Goal: Information Seeking & Learning: Learn about a topic

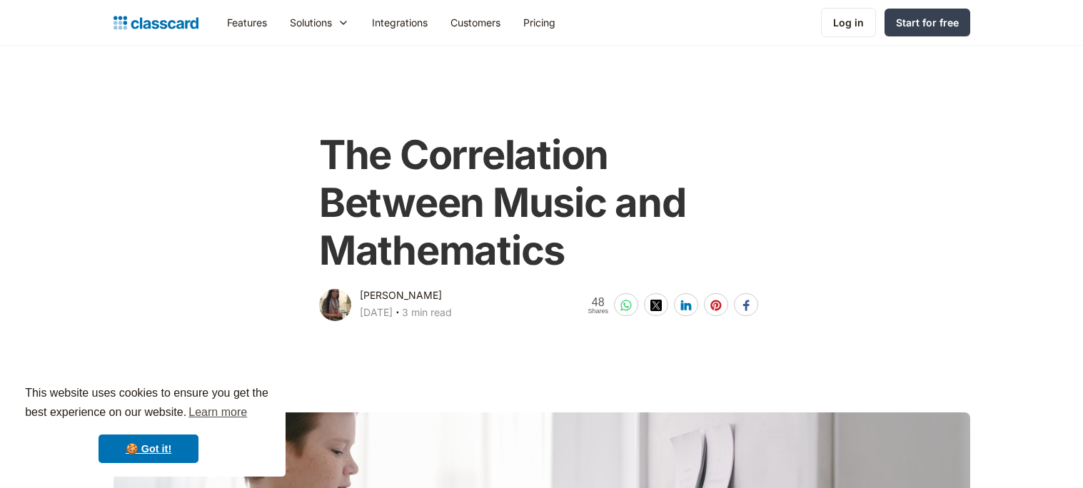
click at [804, 246] on div "The Correlation Between Music and Mathematics Dhwani Shah April 1, 2025 ‧ 3 min…" at bounding box center [541, 220] width 580 height 207
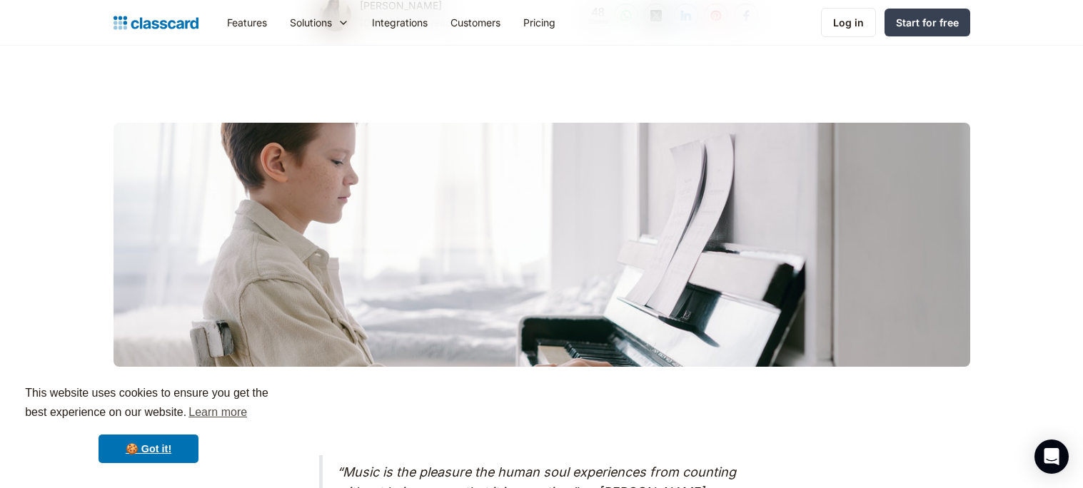
scroll to position [298, 0]
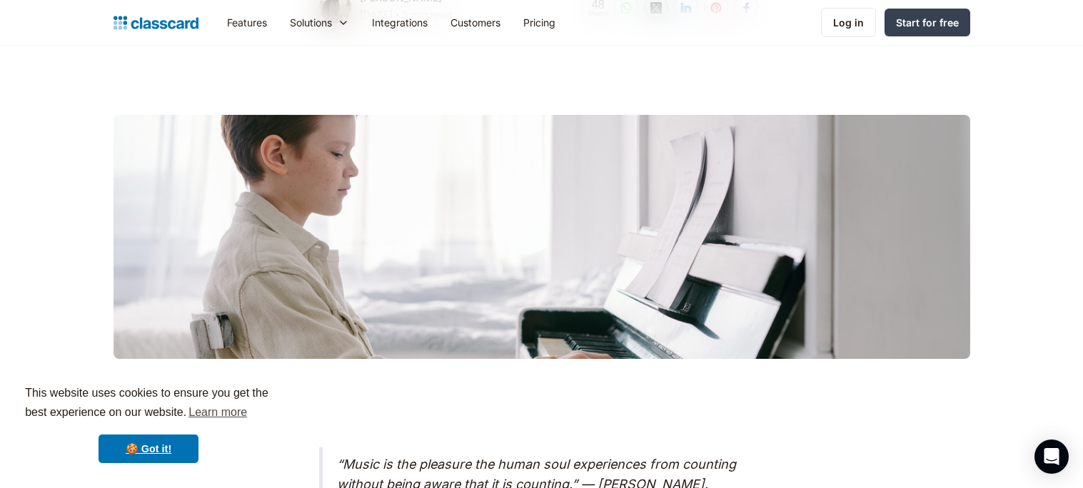
click at [565, 188] on div at bounding box center [541, 237] width 856 height 244
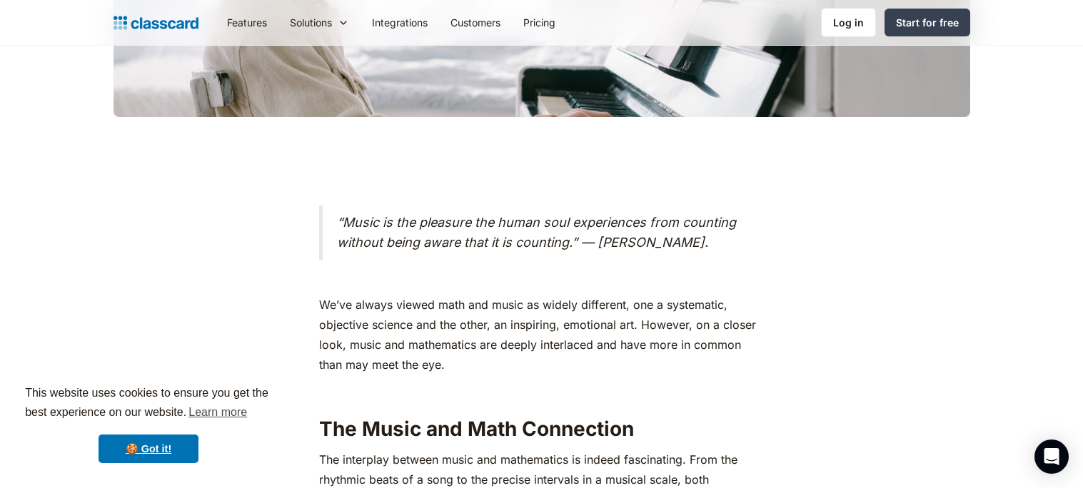
scroll to position [540, 0]
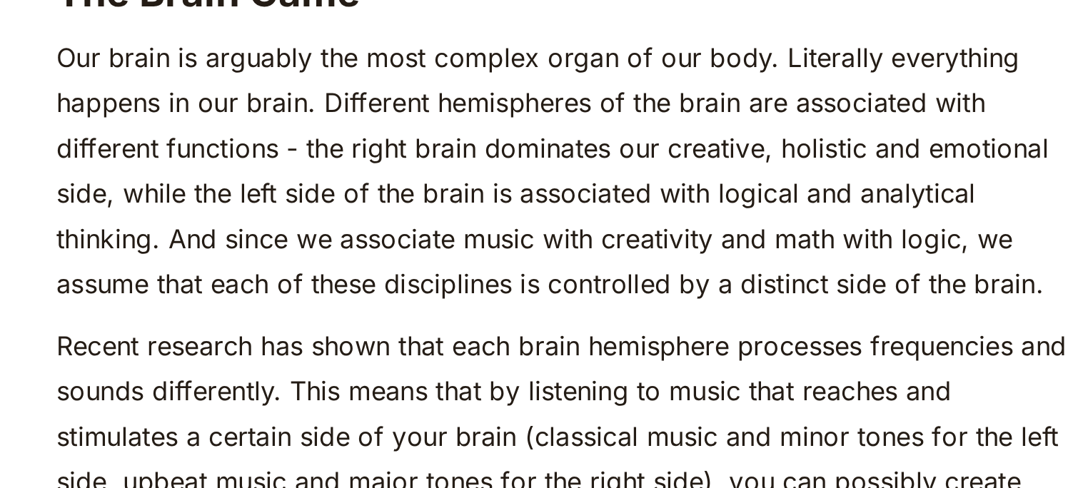
scroll to position [865, 0]
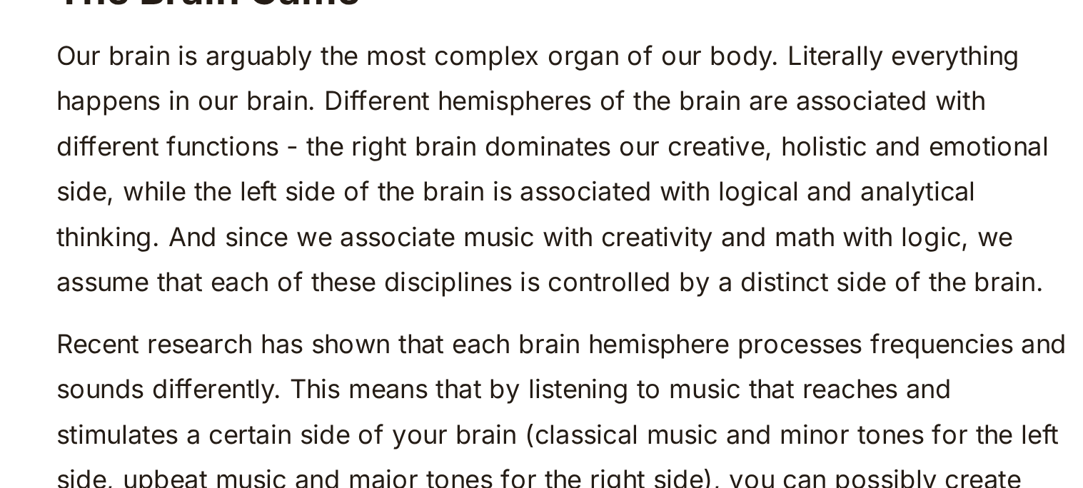
click at [679, 407] on p "Our brain is arguably the most complex organ of our body. Literally everything …" at bounding box center [541, 347] width 445 height 120
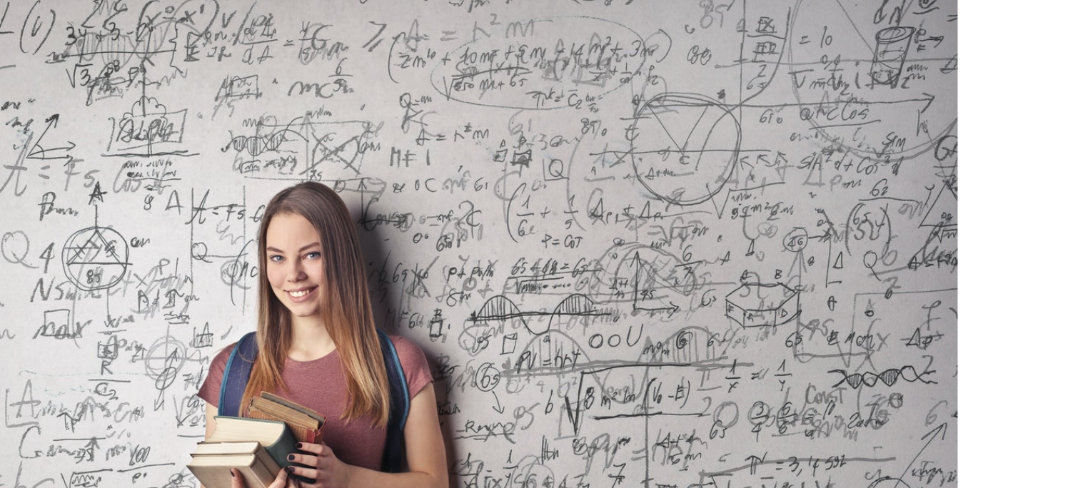
scroll to position [3435, 0]
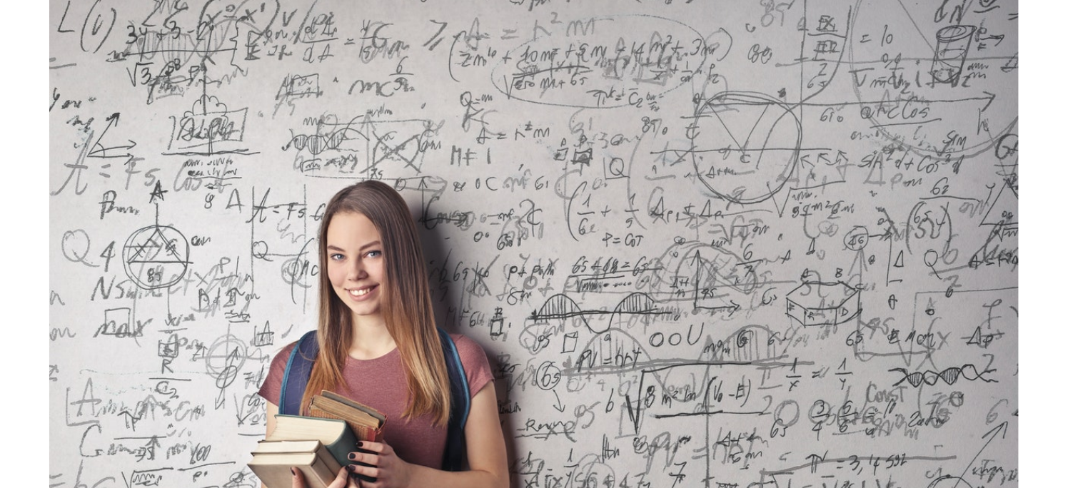
click at [735, 287] on img at bounding box center [541, 327] width 445 height 298
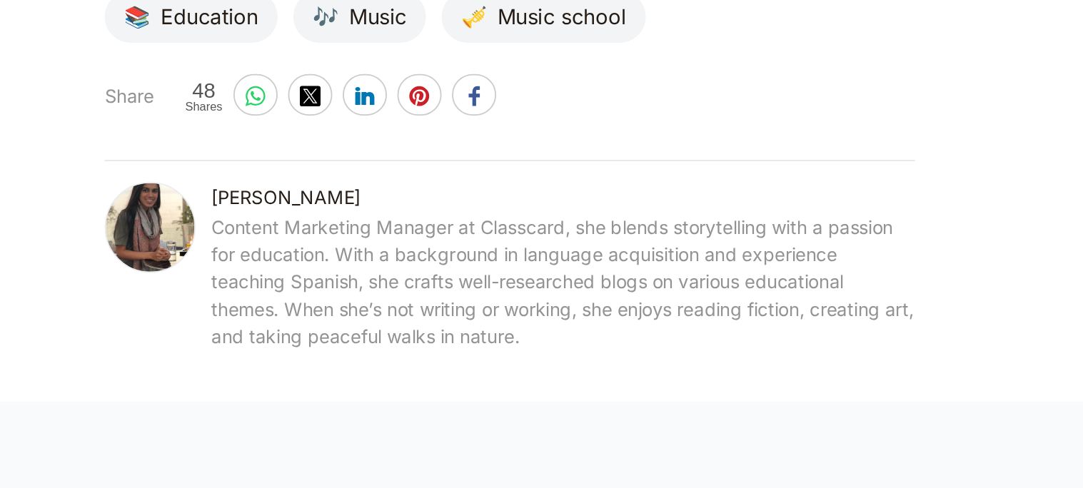
scroll to position [4320, 0]
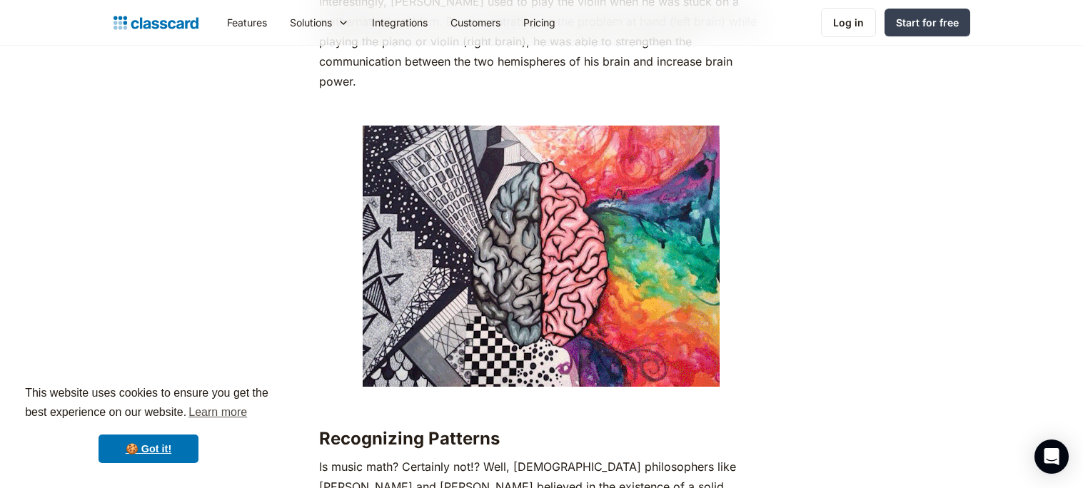
scroll to position [1437, 0]
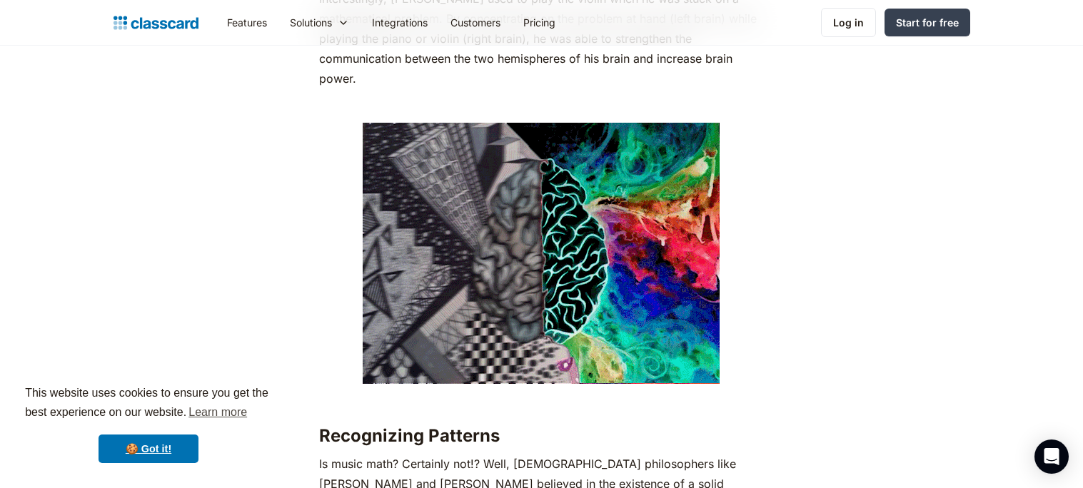
click at [455, 368] on img at bounding box center [541, 253] width 357 height 261
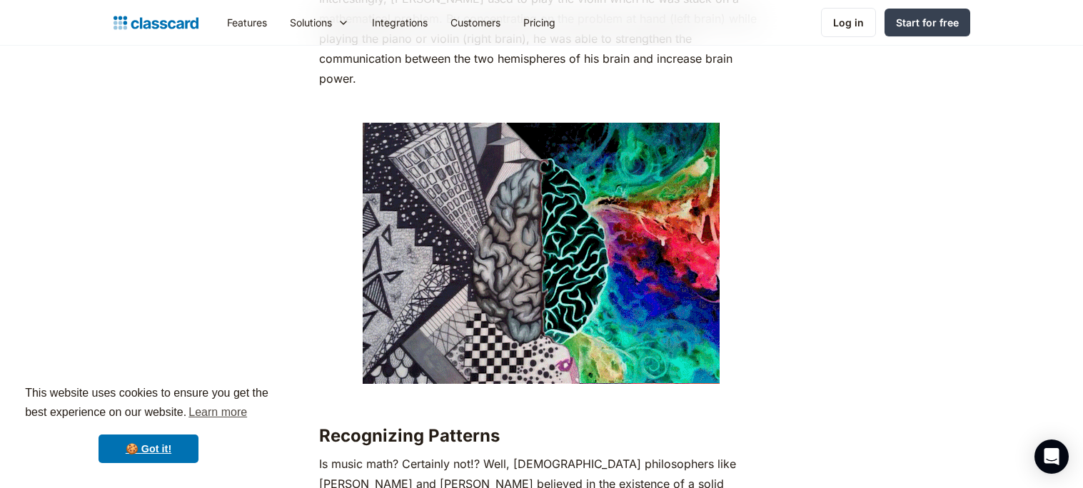
click at [476, 98] on p "‍" at bounding box center [541, 106] width 445 height 20
